Goal: Information Seeking & Learning: Learn about a topic

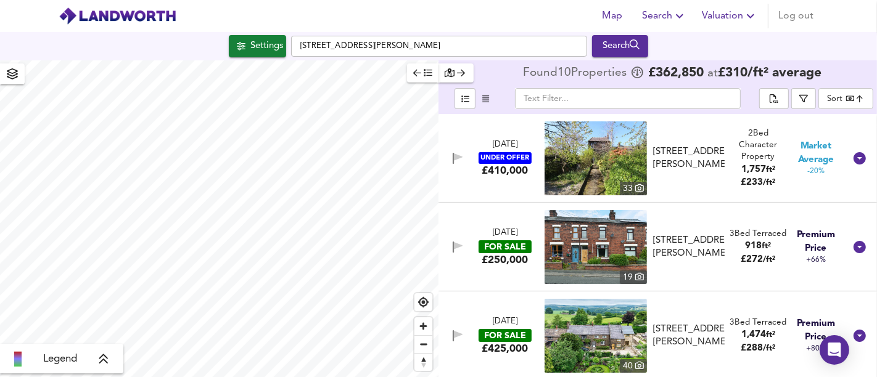
scroll to position [205, 0]
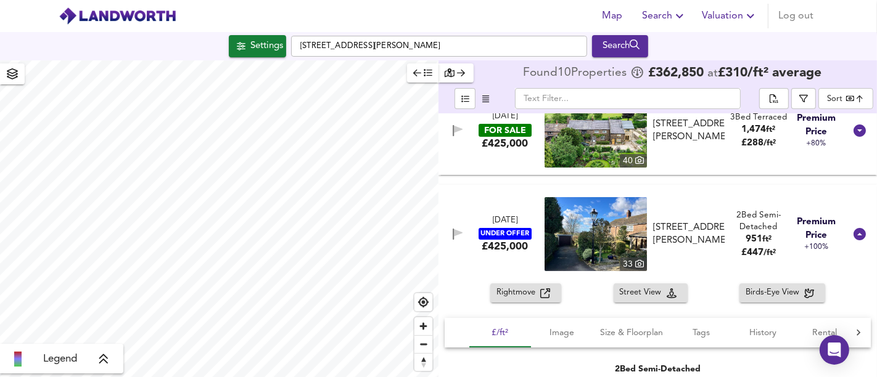
click at [300, 49] on input "[STREET_ADDRESS][PERSON_NAME]" at bounding box center [439, 46] width 296 height 21
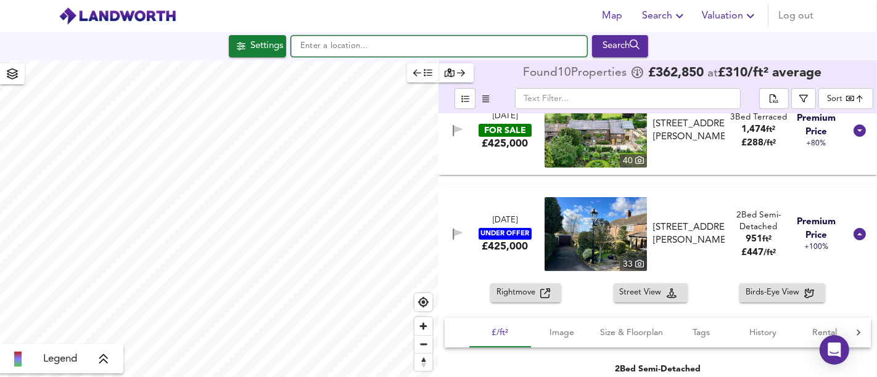
click at [416, 45] on input "text" at bounding box center [439, 46] width 296 height 21
paste input "[STREET_ADDRESS]"
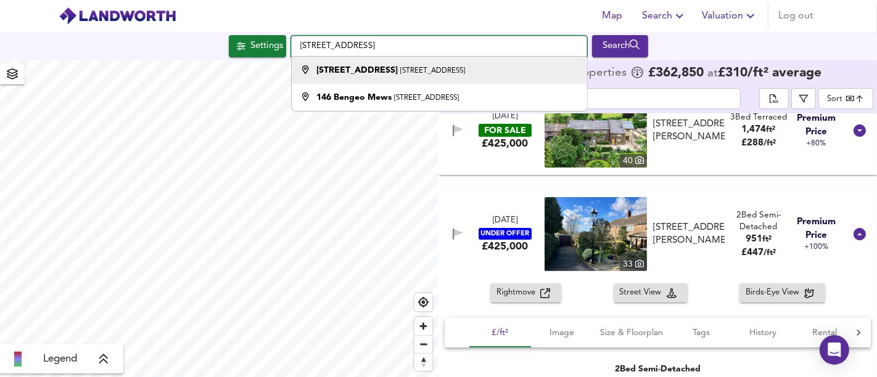
type input "[STREET_ADDRESS]"
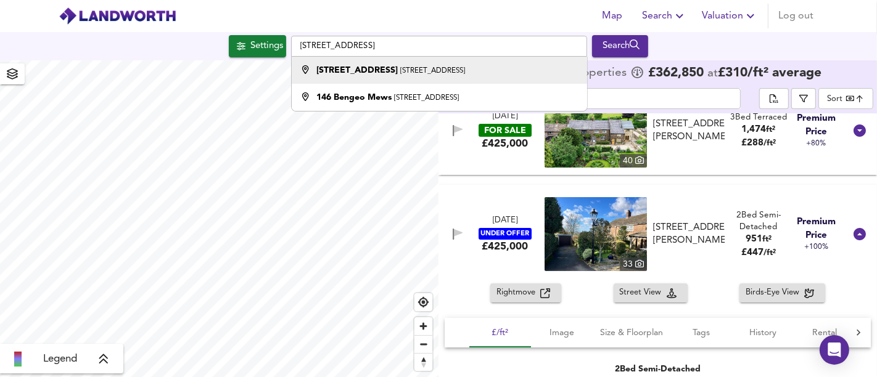
click at [418, 68] on small "[STREET_ADDRESS]" at bounding box center [432, 70] width 65 height 7
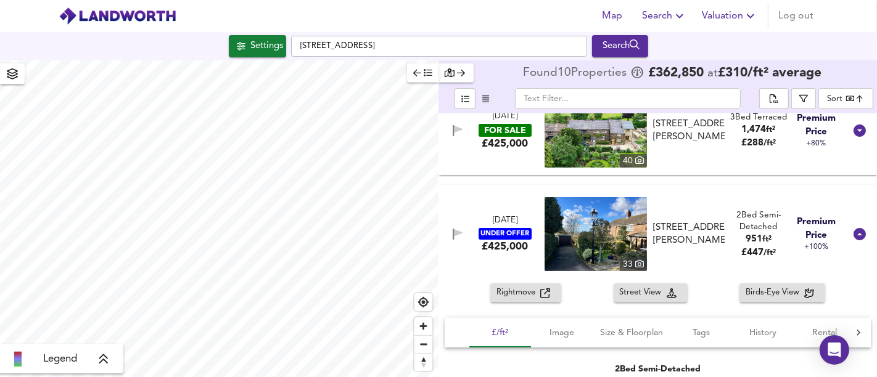
type input "486"
click at [250, 46] on div "Settings" at bounding box center [266, 46] width 33 height 16
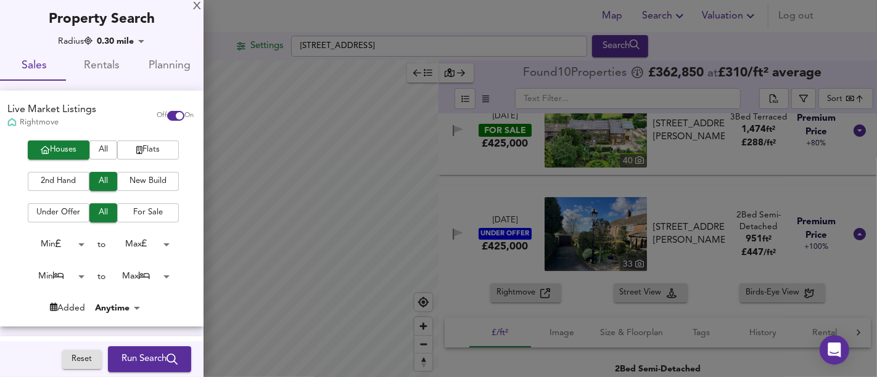
click at [131, 360] on span "Run Search" at bounding box center [149, 360] width 56 height 16
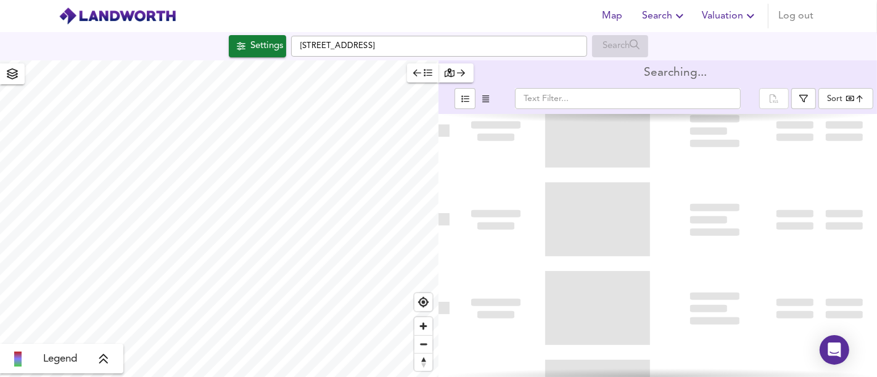
type input "bestdeal"
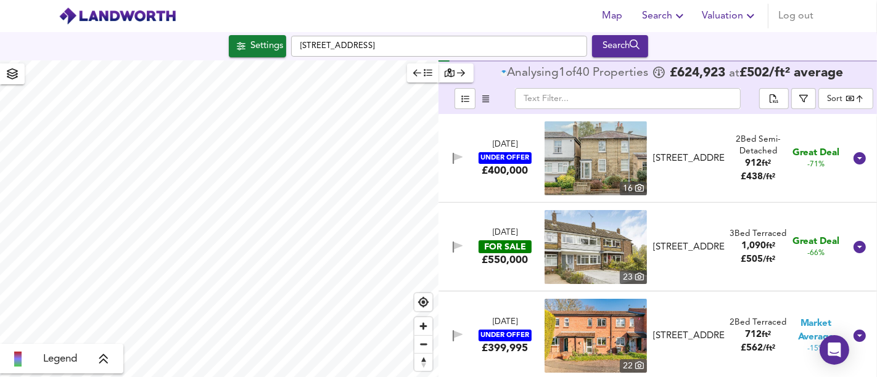
click at [241, 46] on div "Map Search Valuation Log out Settings [STREET_ADDRESS] Search Legend Analysing …" at bounding box center [438, 188] width 877 height 377
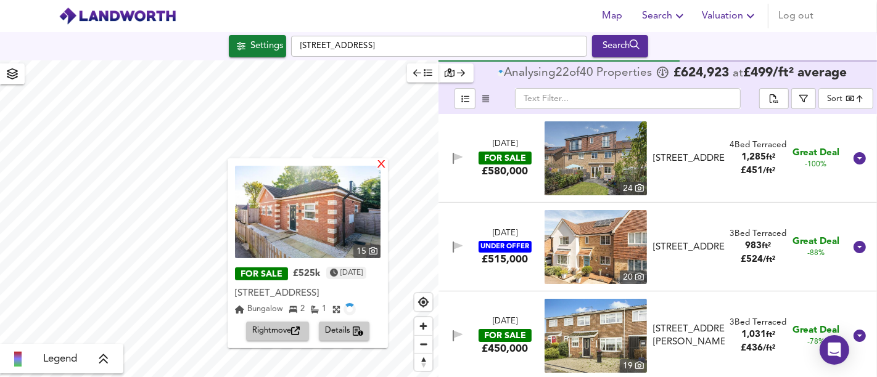
click at [387, 167] on div "X" at bounding box center [381, 166] width 10 height 12
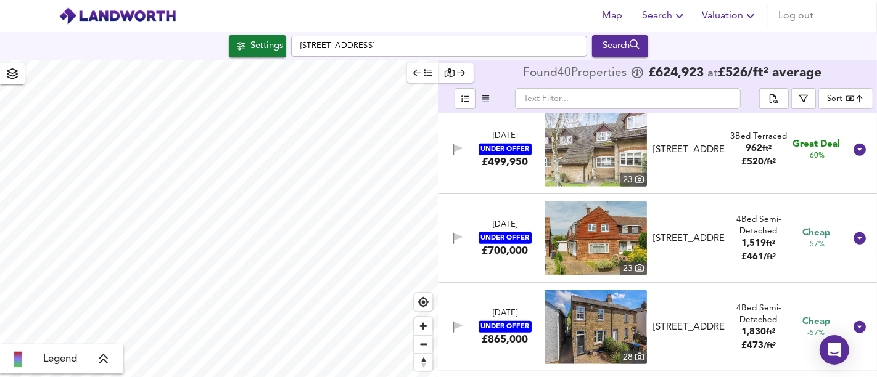
scroll to position [1096, 0]
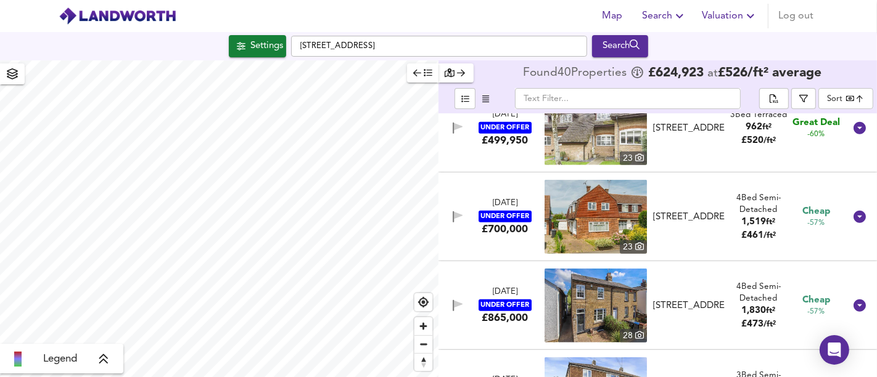
type input "265"
click at [253, 43] on div "Settings" at bounding box center [266, 46] width 33 height 16
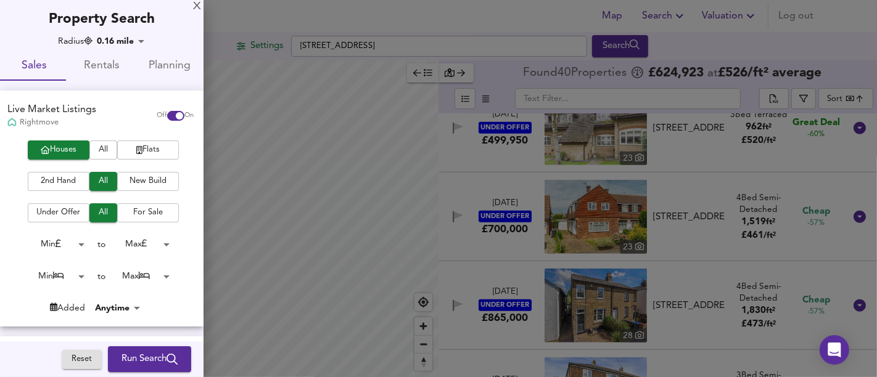
click at [163, 352] on span "Run Search" at bounding box center [149, 360] width 56 height 16
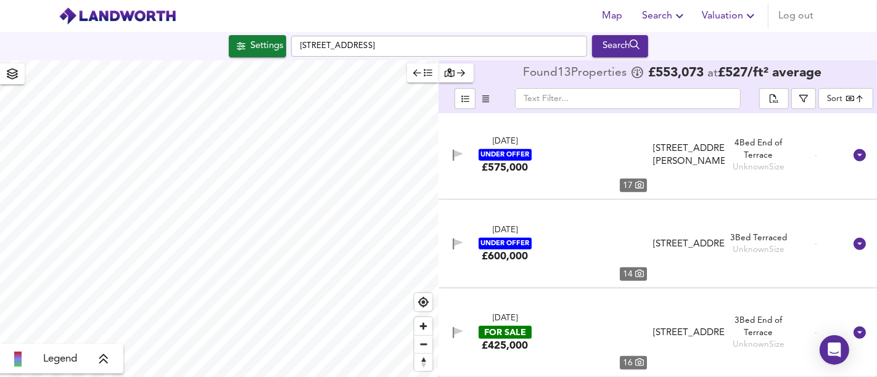
type input "bestdeal"
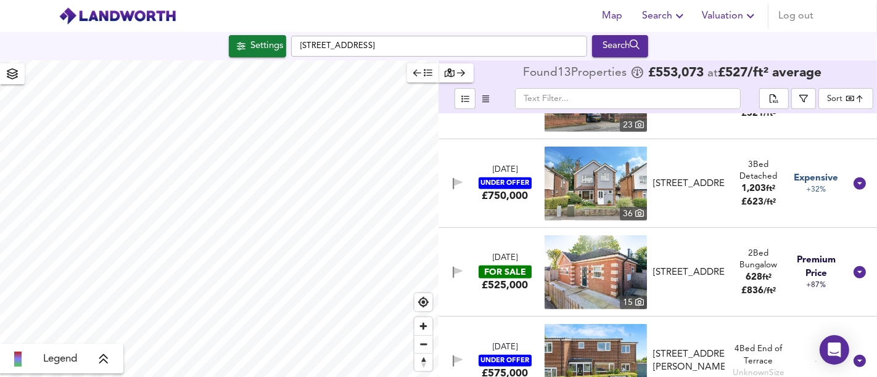
scroll to position [754, 0]
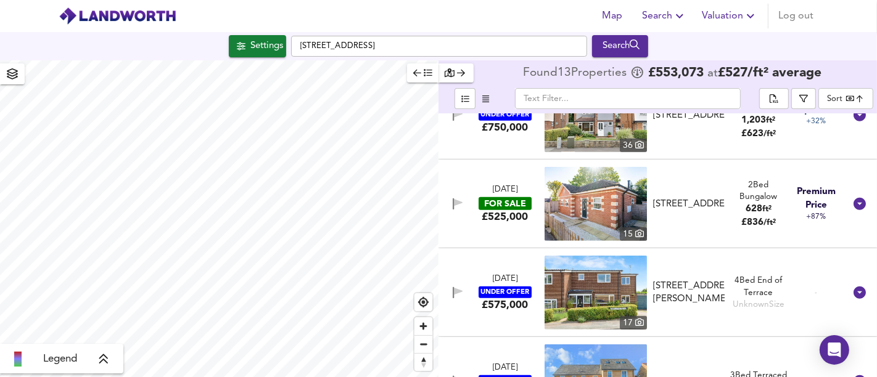
click at [680, 207] on div "[STREET_ADDRESS]" at bounding box center [689, 204] width 72 height 13
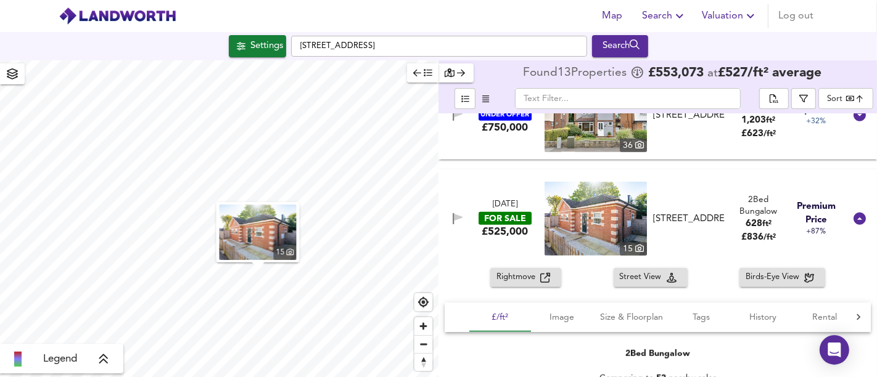
click at [521, 282] on span "Rightmove" at bounding box center [518, 278] width 44 height 14
